Goal: Task Accomplishment & Management: Complete application form

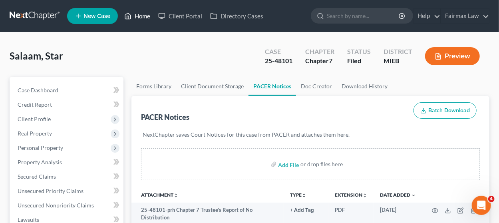
click at [139, 18] on link "Home" at bounding box center [137, 16] width 34 height 14
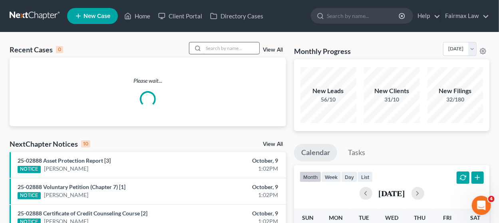
click at [226, 48] on input "search" at bounding box center [231, 48] width 56 height 12
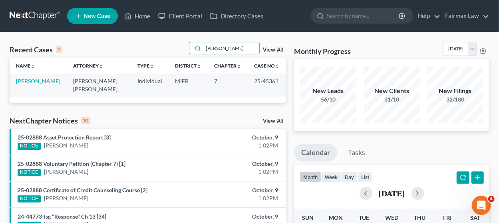
type input "[PERSON_NAME]"
click at [32, 84] on td "[PERSON_NAME]" at bounding box center [38, 85] width 57 height 23
click at [32, 82] on link "[PERSON_NAME]" at bounding box center [38, 81] width 44 height 7
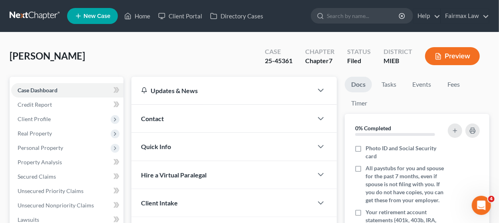
scroll to position [219, 0]
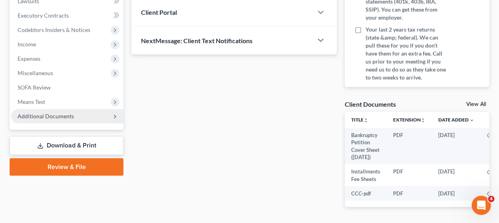
click at [83, 114] on span "Additional Documents" at bounding box center [67, 116] width 112 height 14
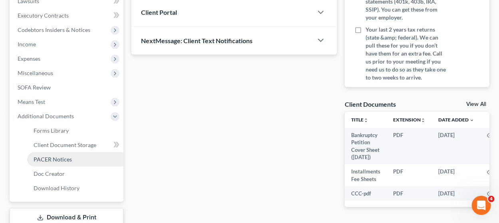
click at [77, 161] on link "PACER Notices" at bounding box center [75, 159] width 96 height 14
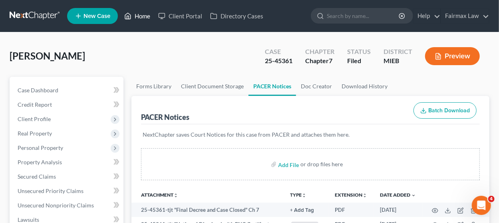
click at [134, 14] on link "Home" at bounding box center [137, 16] width 34 height 14
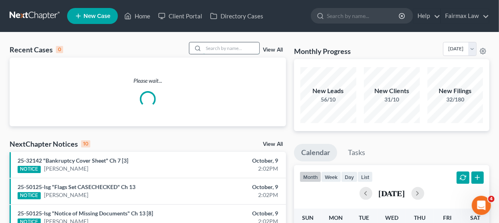
click at [217, 48] on input "search" at bounding box center [231, 48] width 56 height 12
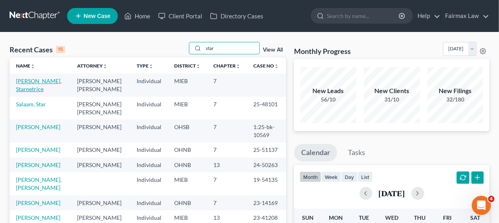
type input "star"
click at [20, 85] on link "[PERSON_NAME], Starnetrice" at bounding box center [39, 85] width 46 height 15
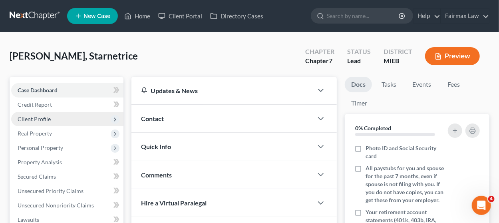
click at [73, 118] on span "Client Profile" at bounding box center [67, 119] width 112 height 14
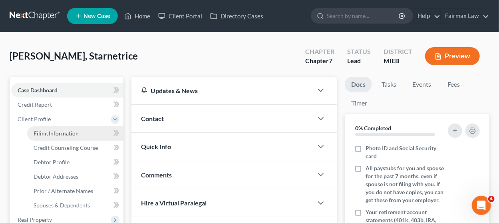
click at [78, 135] on link "Filing Information" at bounding box center [75, 133] width 96 height 14
select select "1"
select select "0"
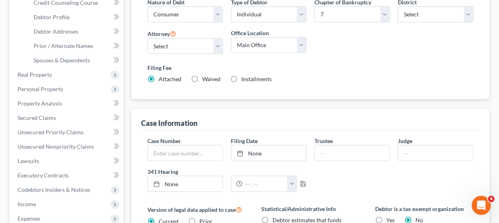
scroll to position [361, 0]
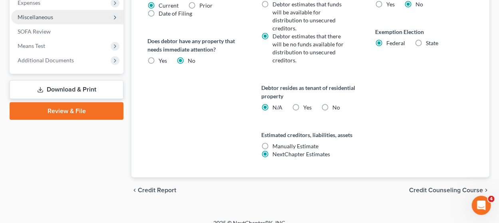
click at [97, 20] on span "Miscellaneous" at bounding box center [67, 17] width 112 height 14
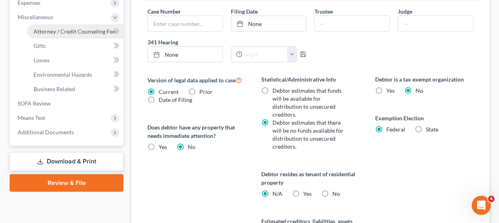
click at [95, 33] on span "Attorney / Credit Counseling Fees" at bounding box center [76, 31] width 84 height 7
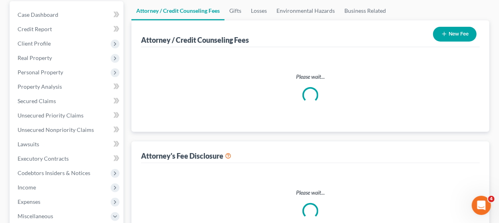
select select "2"
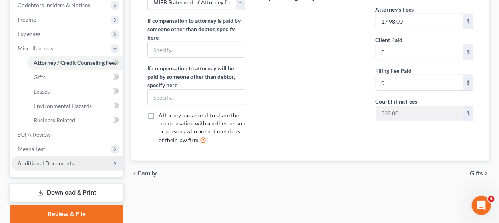
scroll to position [272, 0]
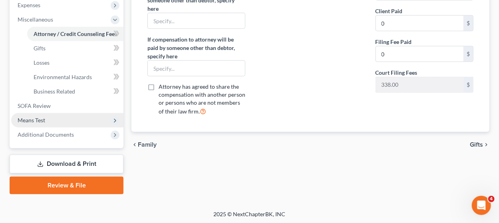
click at [83, 120] on span "Means Test" at bounding box center [67, 120] width 112 height 14
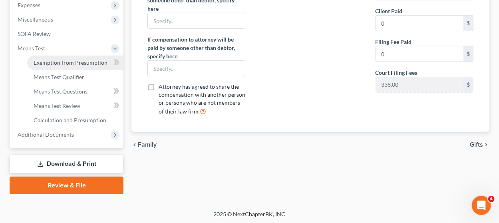
click at [95, 60] on span "Exemption from Presumption" at bounding box center [71, 62] width 74 height 7
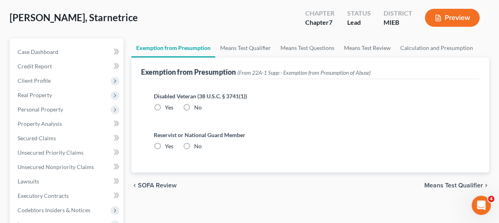
scroll to position [80, 0]
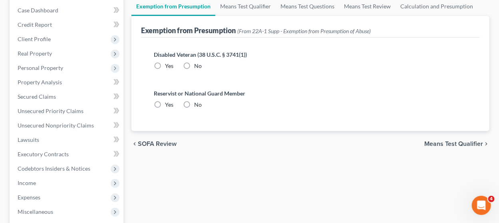
click at [187, 56] on label "Disabled Veteran (38 U.S.C. § 3741(1))" at bounding box center [310, 54] width 313 height 8
drag, startPoint x: 187, startPoint y: 66, endPoint x: 189, endPoint y: 75, distance: 9.6
click at [194, 66] on label "No" at bounding box center [198, 66] width 8 height 8
click at [197, 66] on input "No" at bounding box center [199, 64] width 5 height 5
radio input "true"
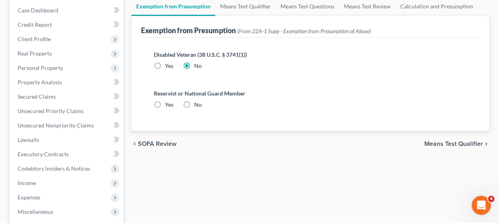
click at [194, 108] on label "No" at bounding box center [198, 105] width 8 height 8
click at [197, 106] on input "No" at bounding box center [199, 103] width 5 height 5
radio input "true"
click at [245, 8] on link "Means Test Qualifier" at bounding box center [245, 6] width 60 height 19
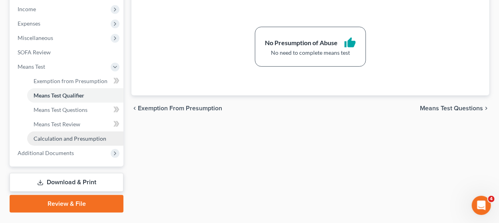
scroll to position [272, 0]
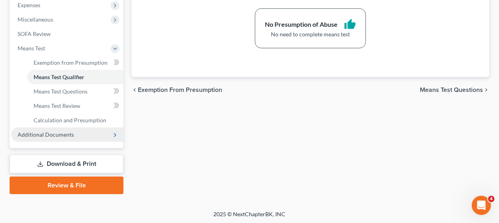
click at [70, 131] on span "Additional Documents" at bounding box center [46, 134] width 56 height 7
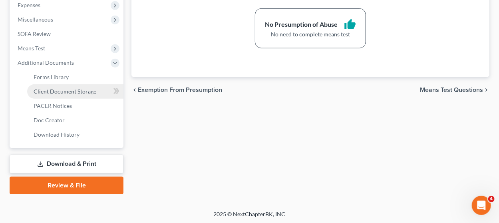
click at [88, 88] on span "Client Document Storage" at bounding box center [65, 91] width 63 height 7
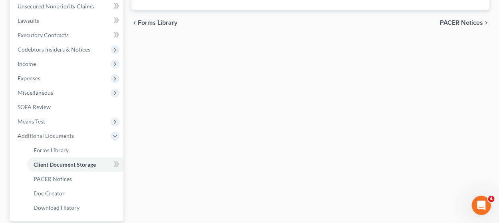
select select "7"
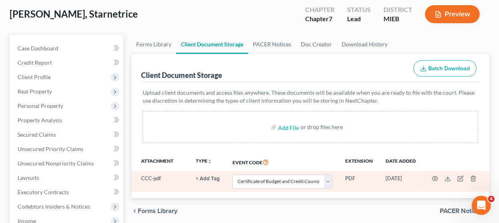
scroll to position [122, 0]
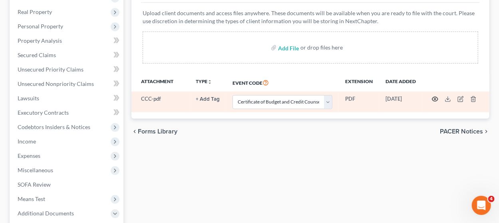
click at [434, 97] on icon "button" at bounding box center [435, 99] width 6 height 4
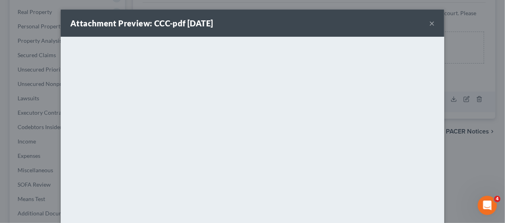
click at [430, 22] on button "×" at bounding box center [432, 23] width 6 height 10
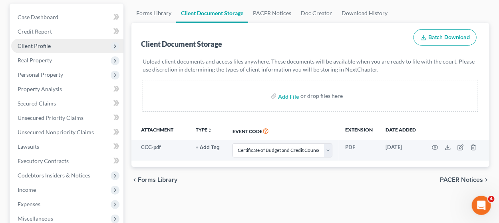
scroll to position [80, 0]
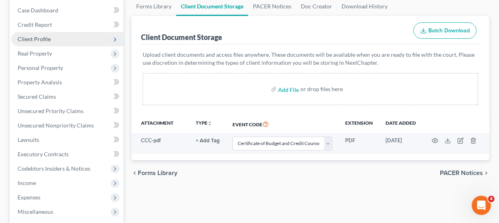
click at [68, 38] on span "Client Profile" at bounding box center [67, 39] width 112 height 14
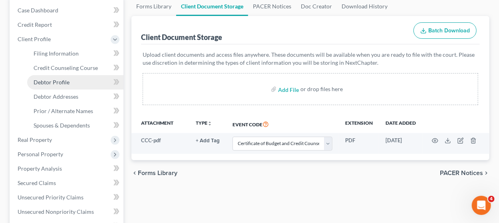
click at [80, 80] on link "Debtor Profile" at bounding box center [75, 82] width 96 height 14
select select "0"
select select "2"
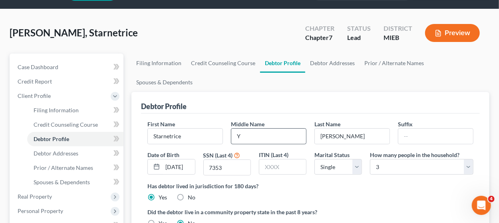
scroll to position [40, 0]
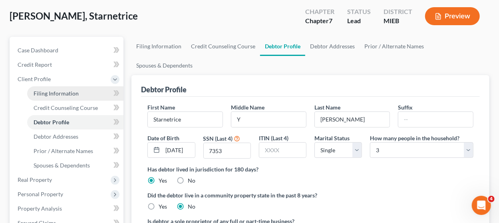
click at [63, 90] on span "Filing Information" at bounding box center [56, 93] width 45 height 7
select select "1"
select select "0"
select select "40"
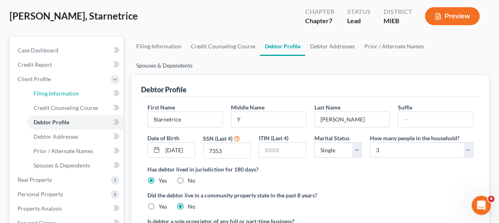
select select "0"
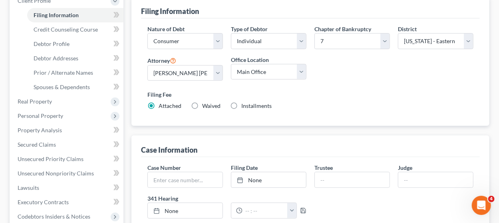
scroll to position [120, 0]
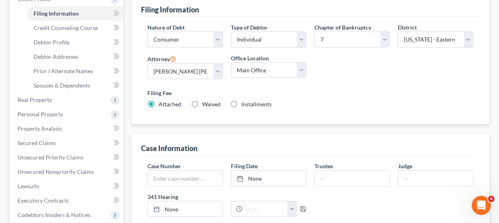
click at [225, 104] on div "Filing Fee Attached Waived Waived Installments Installments" at bounding box center [310, 99] width 326 height 20
click at [241, 103] on label "Installments Installments" at bounding box center [256, 104] width 30 height 8
click at [245, 103] on input "Installments Installments" at bounding box center [247, 102] width 5 height 5
radio input "true"
radio input "false"
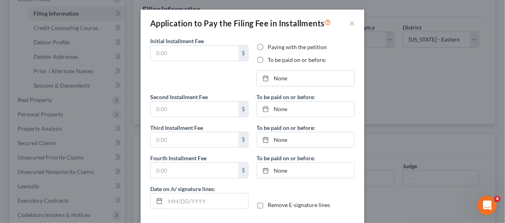
type input "0.00"
radio input "true"
type input "0.00"
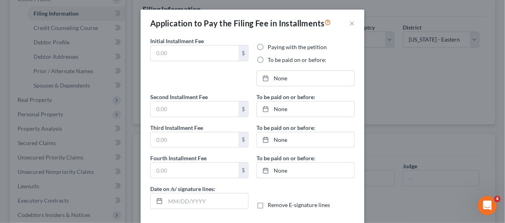
type input "[DATE]"
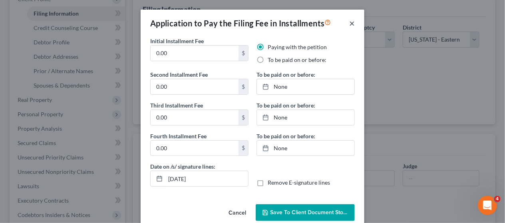
click at [350, 26] on button "×" at bounding box center [352, 23] width 6 height 10
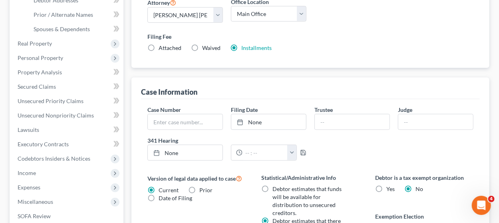
scroll to position [160, 0]
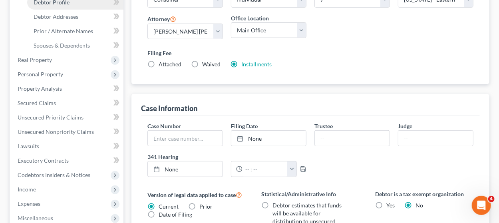
click at [84, 6] on link "Debtor Profile" at bounding box center [75, 2] width 96 height 14
select select "0"
select select "2"
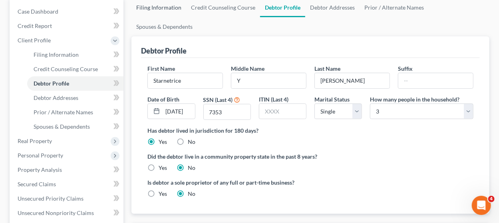
scroll to position [80, 0]
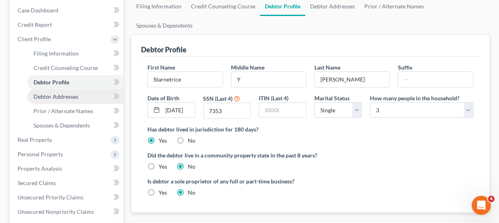
click at [68, 100] on link "Debtor Addresses" at bounding box center [75, 97] width 96 height 14
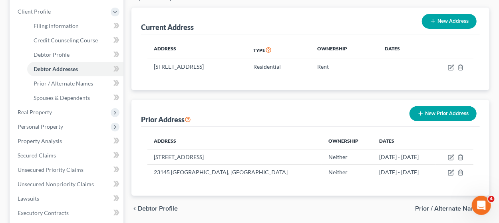
scroll to position [120, 0]
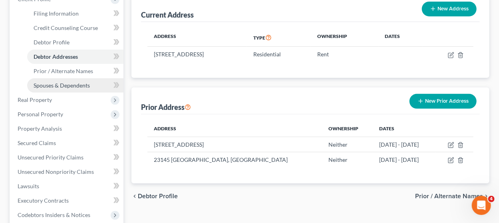
click at [66, 83] on span "Spouses & Dependents" at bounding box center [62, 85] width 56 height 7
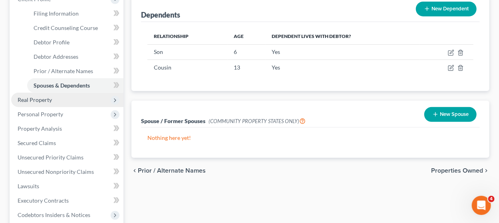
click at [69, 100] on span "Real Property" at bounding box center [67, 100] width 112 height 14
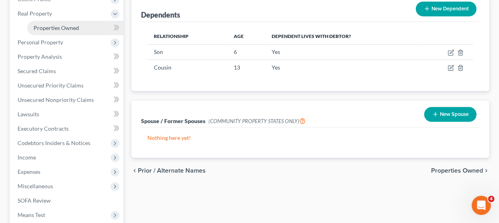
click at [76, 26] on span "Properties Owned" at bounding box center [57, 27] width 46 height 7
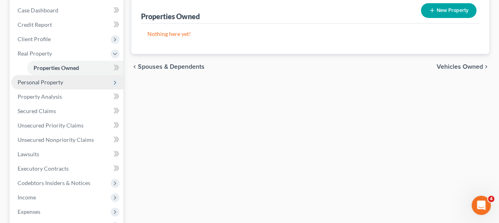
click at [55, 83] on span "Personal Property" at bounding box center [41, 82] width 46 height 7
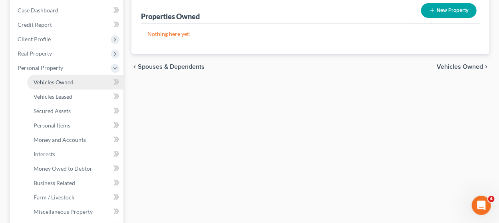
click at [60, 79] on span "Vehicles Owned" at bounding box center [54, 82] width 40 height 7
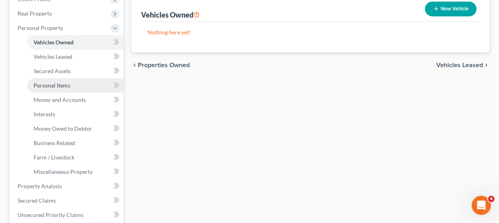
click at [65, 81] on link "Personal Items" at bounding box center [75, 85] width 96 height 14
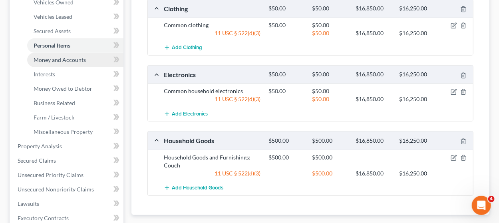
click at [86, 62] on link "Money and Accounts" at bounding box center [75, 60] width 96 height 14
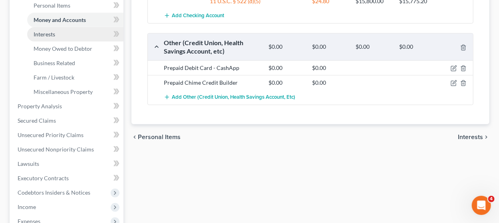
click at [71, 34] on link "Interests" at bounding box center [75, 34] width 96 height 14
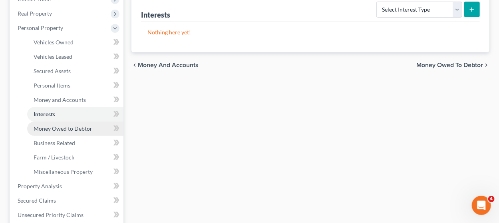
click at [78, 125] on span "Money Owed to Debtor" at bounding box center [63, 128] width 59 height 7
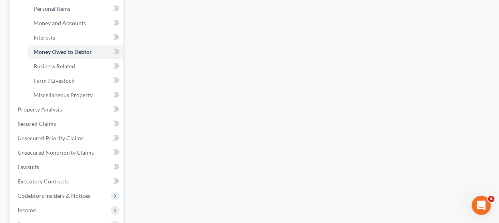
scroll to position [240, 0]
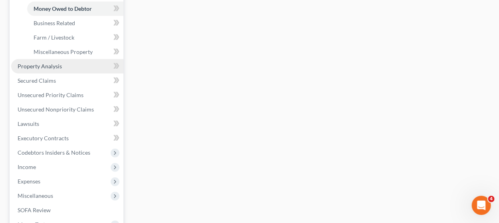
click at [60, 66] on span "Property Analysis" at bounding box center [40, 66] width 44 height 7
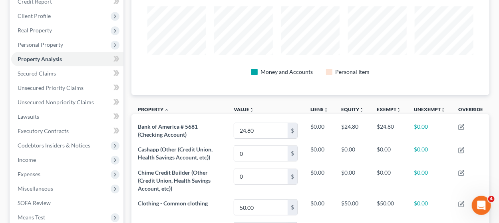
scroll to position [102, 0]
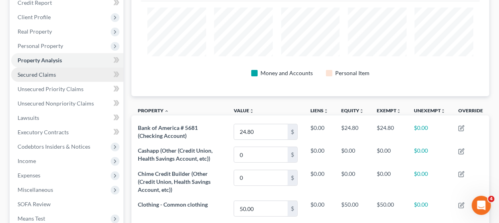
click at [66, 72] on link "Secured Claims" at bounding box center [67, 75] width 112 height 14
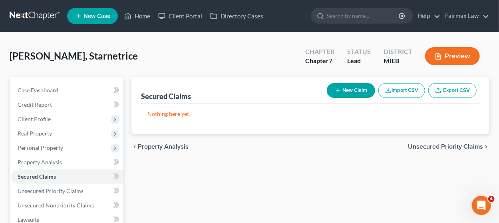
scroll to position [120, 0]
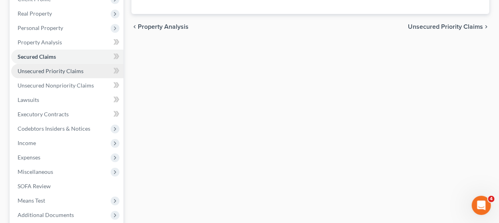
click at [66, 70] on span "Unsecured Priority Claims" at bounding box center [51, 71] width 66 height 7
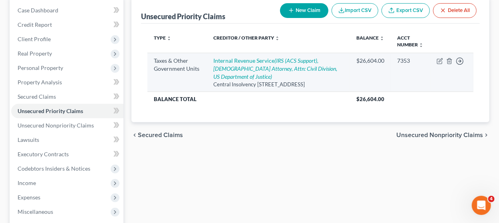
scroll to position [160, 0]
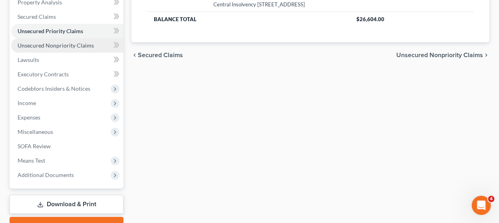
click at [70, 42] on span "Unsecured Nonpriority Claims" at bounding box center [56, 45] width 76 height 7
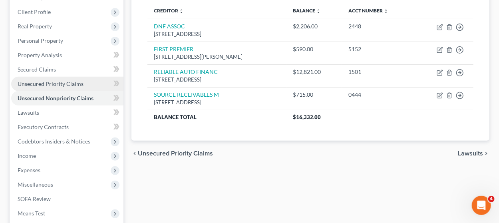
scroll to position [120, 0]
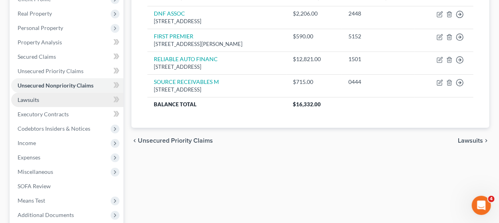
click at [67, 99] on link "Lawsuits" at bounding box center [67, 100] width 112 height 14
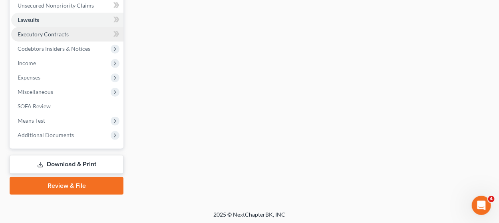
click at [60, 32] on span "Executory Contracts" at bounding box center [43, 34] width 51 height 7
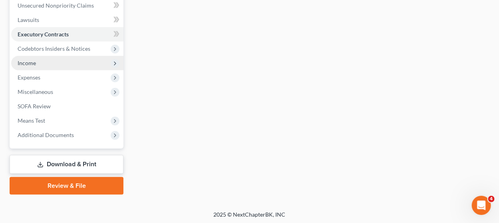
click at [85, 64] on span "Income" at bounding box center [67, 63] width 112 height 14
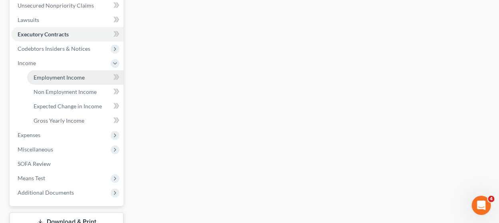
click at [67, 77] on span "Employment Income" at bounding box center [59, 77] width 51 height 7
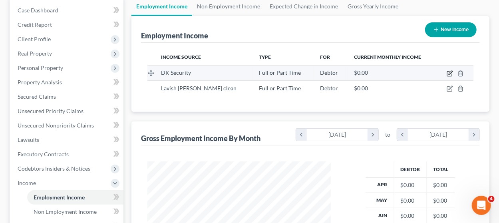
click at [448, 74] on icon "button" at bounding box center [449, 74] width 5 height 5
select select "0"
select select "23"
select select "0"
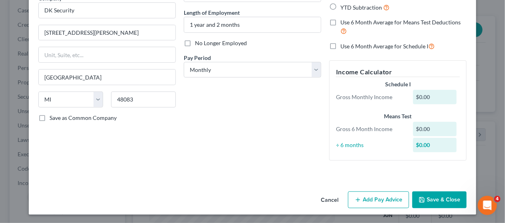
click at [330, 196] on button "Cancel" at bounding box center [330, 200] width 30 height 16
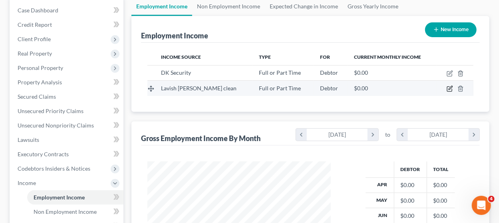
click at [451, 88] on icon "button" at bounding box center [450, 89] width 6 height 6
select select "0"
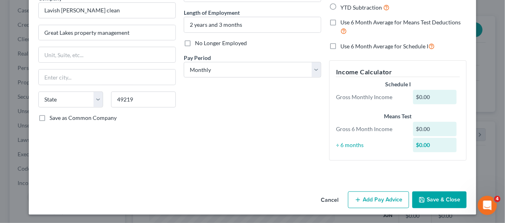
click at [328, 199] on button "Cancel" at bounding box center [330, 200] width 30 height 16
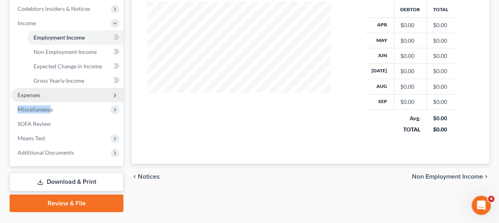
click at [51, 101] on ul "Case Dashboard Payments Invoices Payments Payments Credit Report Client Profile" at bounding box center [67, 1] width 112 height 317
click at [51, 98] on span "Expenses" at bounding box center [67, 95] width 112 height 14
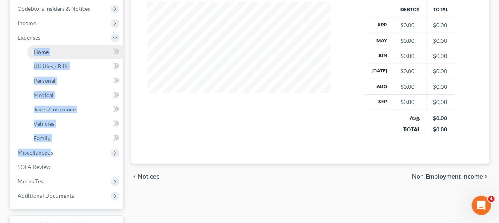
click at [64, 48] on link "Home" at bounding box center [75, 52] width 96 height 14
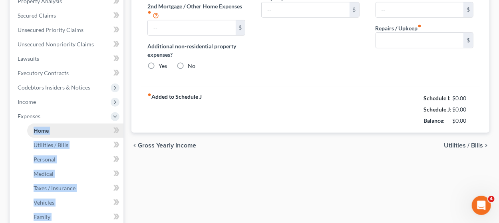
type input "1,250.00"
type input "0.00"
radio input "true"
type input "0.00"
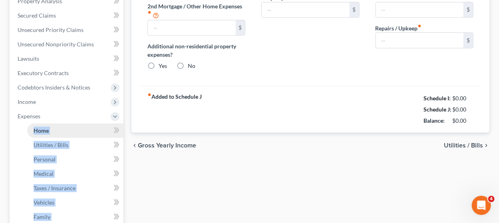
type input "0.00"
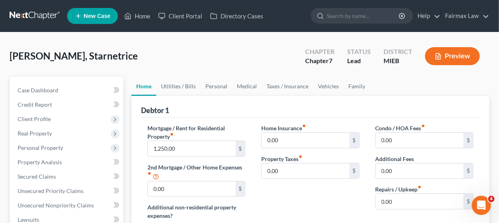
click at [242, 111] on div "Debtor 1" at bounding box center [310, 107] width 339 height 22
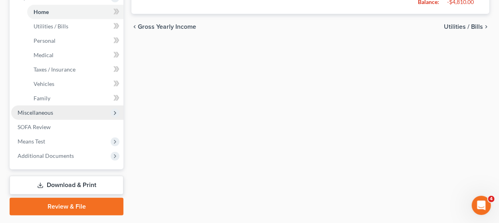
click at [70, 112] on span "Miscellaneous" at bounding box center [67, 113] width 112 height 14
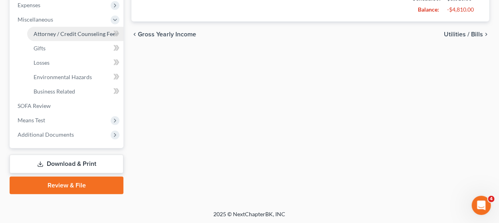
click at [73, 30] on span "Attorney / Credit Counseling Fees" at bounding box center [76, 33] width 84 height 7
select select "2"
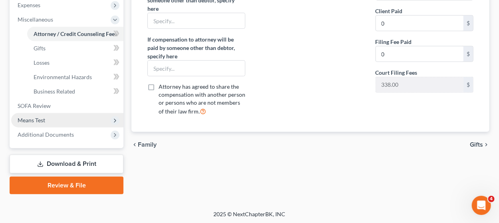
click at [70, 118] on span "Means Test" at bounding box center [67, 120] width 112 height 14
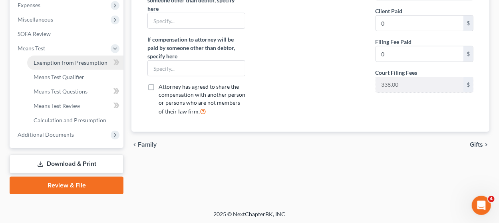
click at [80, 59] on span "Exemption from Presumption" at bounding box center [71, 62] width 74 height 7
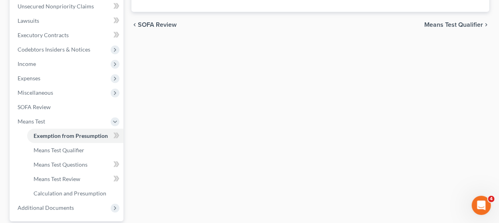
radio input "true"
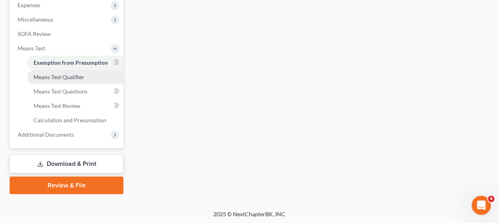
click at [89, 75] on link "Means Test Qualifier" at bounding box center [75, 77] width 96 height 14
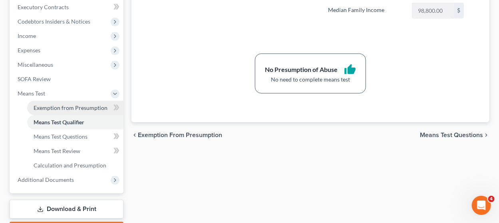
click at [79, 137] on ul "Exemption from Presumption Means Test Qualifier Means Test Questions Means Test…" at bounding box center [67, 137] width 112 height 72
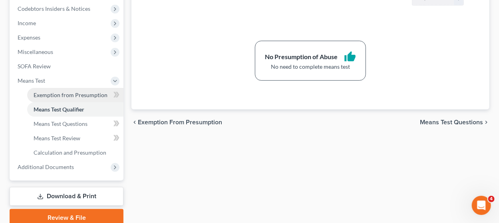
click at [92, 94] on span "Exemption from Presumption" at bounding box center [71, 95] width 74 height 7
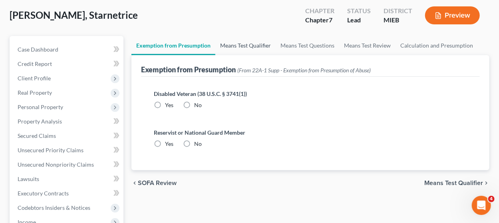
radio input "true"
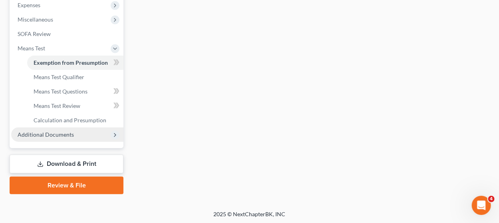
click at [78, 134] on span "Additional Documents" at bounding box center [67, 134] width 112 height 14
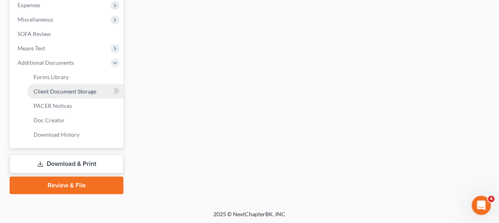
click at [88, 90] on span "Client Document Storage" at bounding box center [65, 91] width 63 height 7
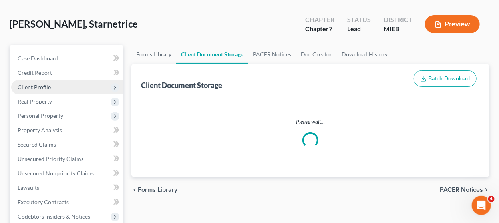
select select "7"
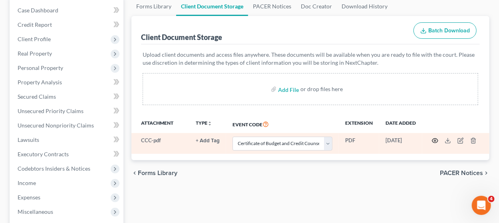
click at [435, 140] on icon "button" at bounding box center [435, 140] width 6 height 6
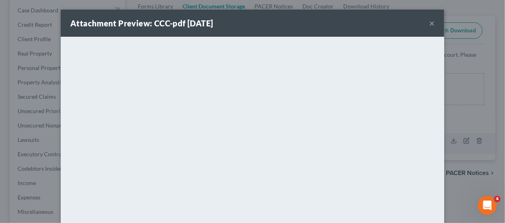
click at [430, 24] on button "×" at bounding box center [432, 23] width 6 height 10
